Goal: Navigation & Orientation: Find specific page/section

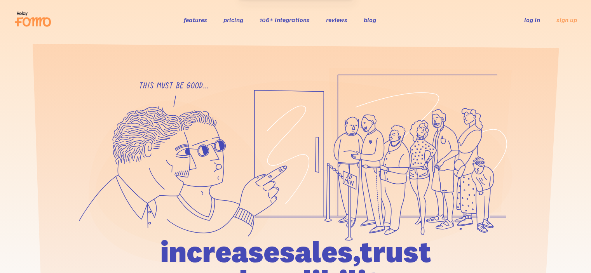
click at [290, 17] on link "106+ integrations" at bounding box center [284, 20] width 50 height 8
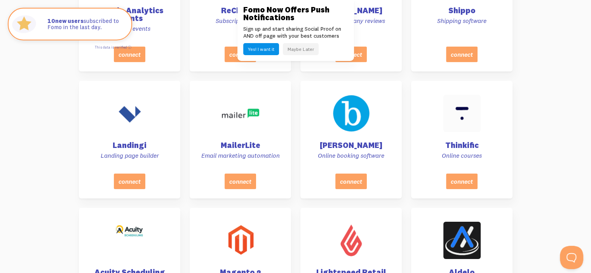
scroll to position [2591, 0]
